Goal: Information Seeking & Learning: Check status

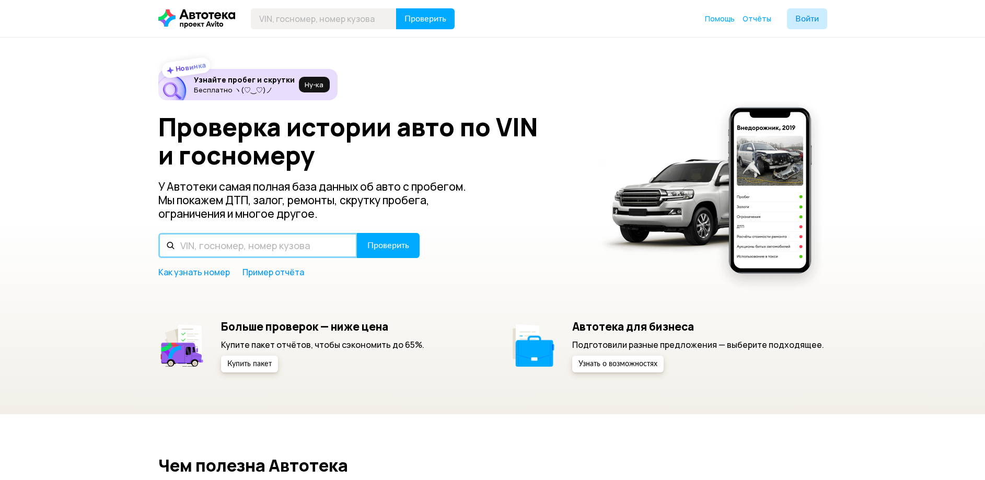
click at [207, 248] on input "text" at bounding box center [257, 245] width 199 height 25
paste input "Т 811 УЕ 763"
click at [182, 244] on input "Т 811 УЕ 763" at bounding box center [257, 245] width 199 height 25
drag, startPoint x: 204, startPoint y: 246, endPoint x: 213, endPoint y: 246, distance: 8.4
click at [213, 246] on input "У 811 УЕ 76E" at bounding box center [257, 245] width 199 height 25
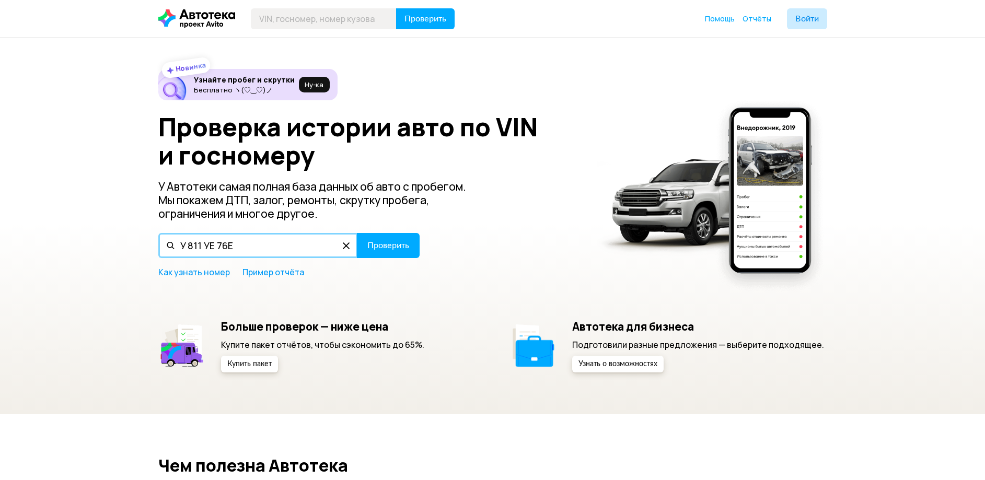
type input "У 811 УЕ 76E"
click at [212, 246] on input "text" at bounding box center [257, 245] width 199 height 25
paste input "Е811НУ763"
type input "Е811НУ763"
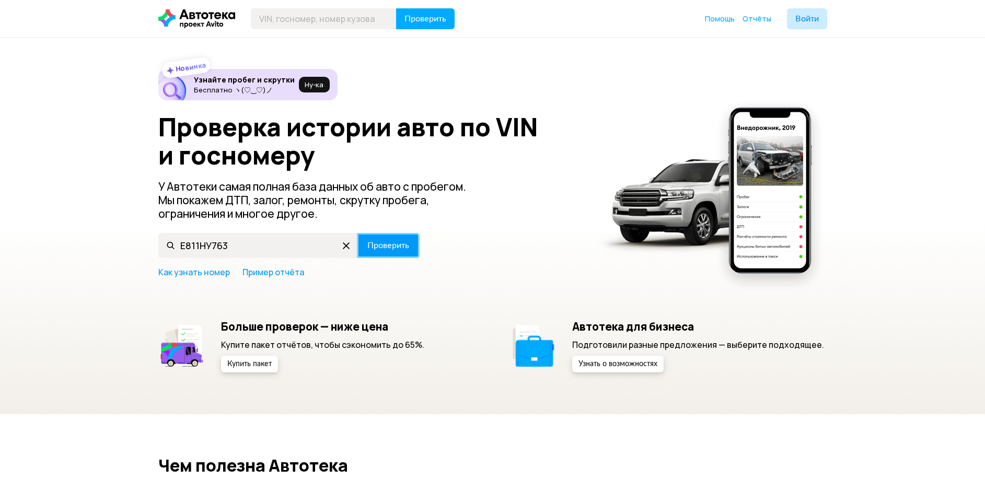
click at [388, 247] on span "Проверить" at bounding box center [388, 245] width 42 height 8
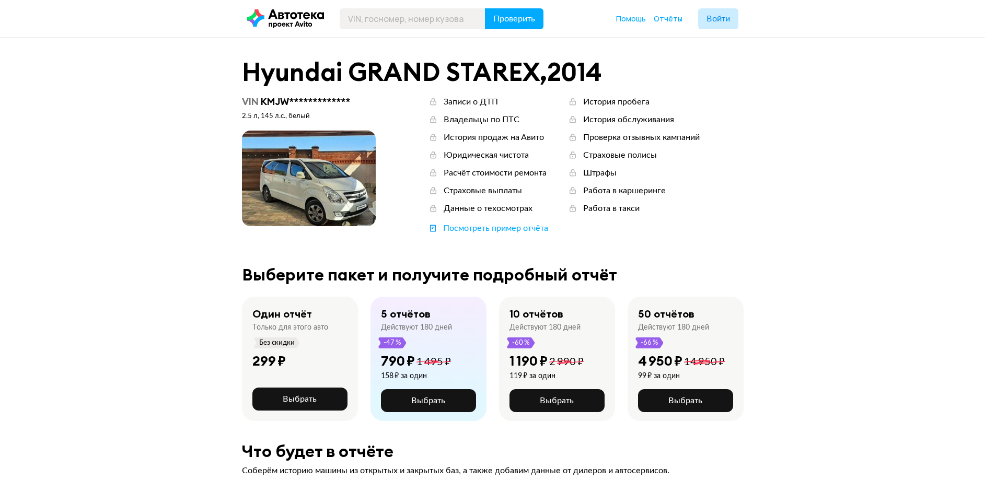
click at [615, 103] on div "История пробега" at bounding box center [616, 101] width 66 height 11
